Goal: Task Accomplishment & Management: Contribute content

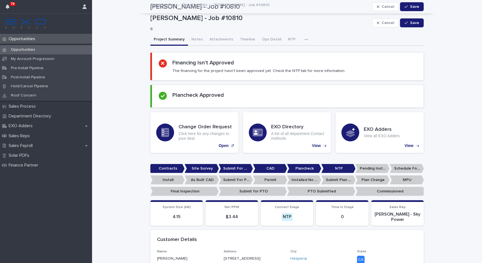
scroll to position [96, 0]
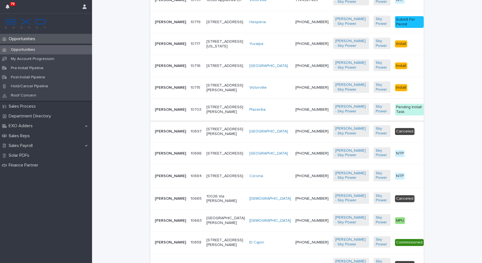
scroll to position [352, 0]
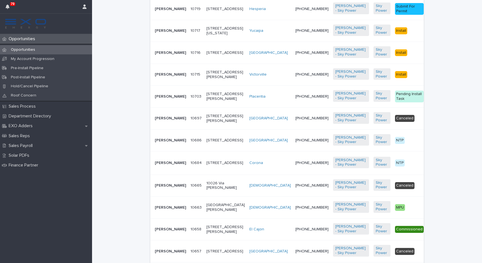
click at [165, 165] on p "[PERSON_NAME]" at bounding box center [170, 163] width 31 height 5
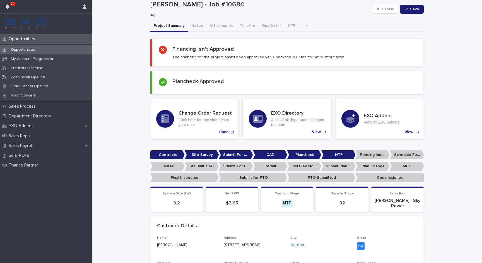
scroll to position [15, 0]
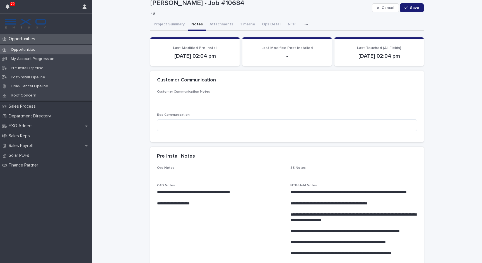
click at [197, 22] on button "Notes" at bounding box center [197, 25] width 18 height 12
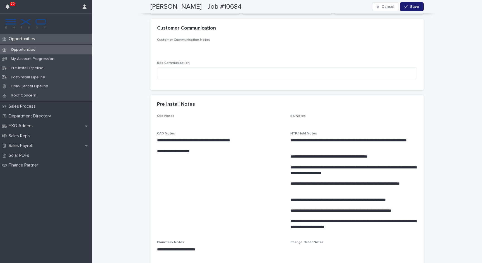
scroll to position [73, 0]
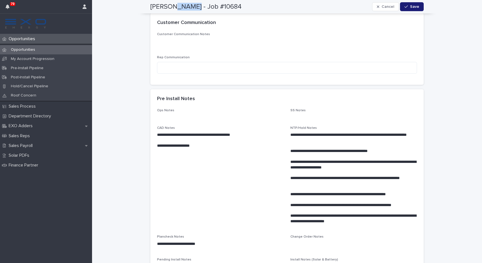
drag, startPoint x: 189, startPoint y: 7, endPoint x: 172, endPoint y: 7, distance: 16.2
click at [172, 7] on h2 "[PERSON_NAME] - Job #10684" at bounding box center [195, 7] width 91 height 8
copy h2 "[PERSON_NAME]"
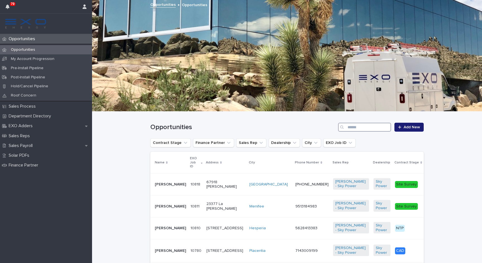
click at [357, 130] on input "Search" at bounding box center [364, 127] width 53 height 9
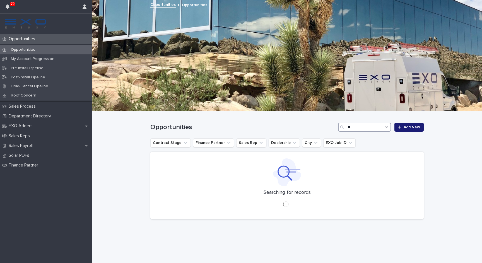
type input "*"
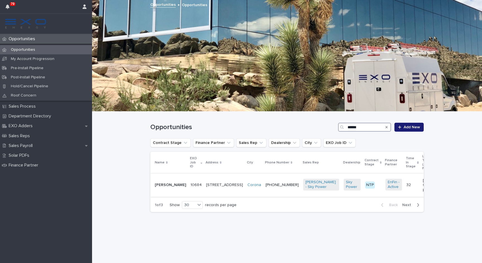
type input "******"
click at [166, 183] on p "[PERSON_NAME]" at bounding box center [170, 185] width 31 height 5
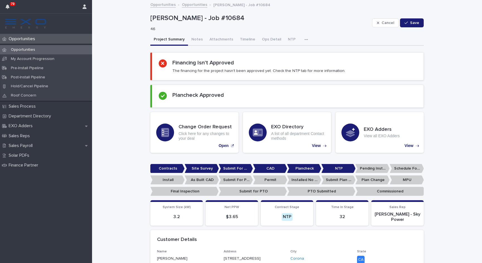
click at [305, 39] on div "button" at bounding box center [308, 40] width 6 height 4
click at [290, 52] on button "Activity" at bounding box center [287, 54] width 37 height 8
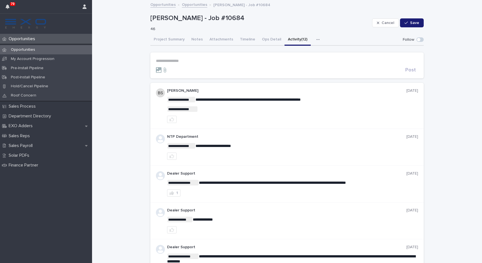
click at [230, 62] on p "**********" at bounding box center [287, 61] width 262 height 5
click at [181, 67] on span "Dealer Support" at bounding box center [172, 68] width 28 height 4
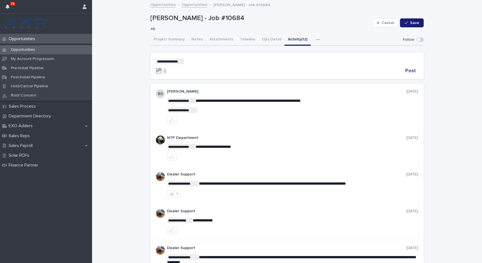
click at [200, 62] on p "**********" at bounding box center [287, 62] width 262 height 6
click at [205, 70] on span "NTP Department" at bounding box center [201, 69] width 31 height 4
click at [244, 60] on p "**********" at bounding box center [287, 62] width 262 height 6
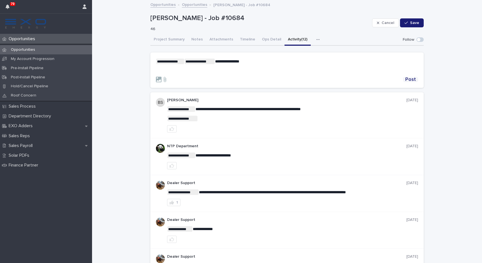
click at [415, 80] on span "Post" at bounding box center [410, 79] width 11 height 5
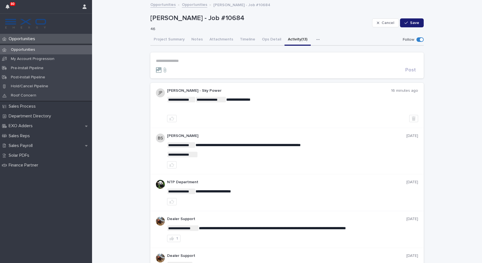
click at [51, 37] on div "Opportunities" at bounding box center [46, 39] width 92 height 10
